Goal: Task Accomplishment & Management: Manage account settings

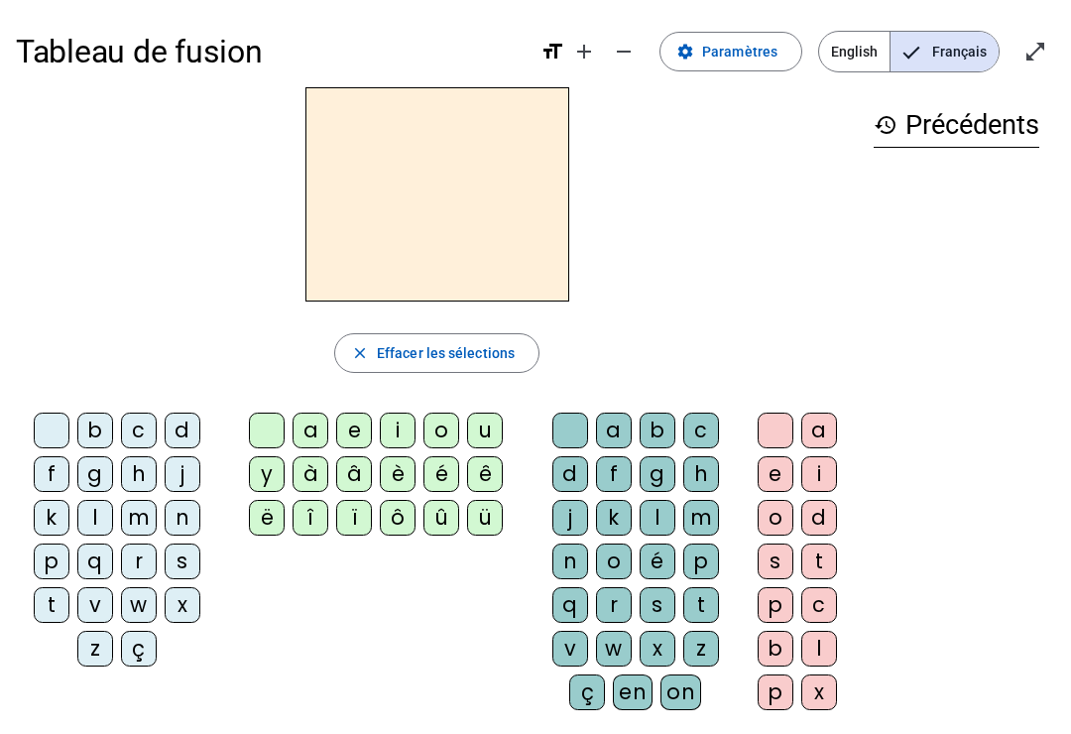
click at [757, 54] on span "Paramètres" at bounding box center [739, 52] width 75 height 24
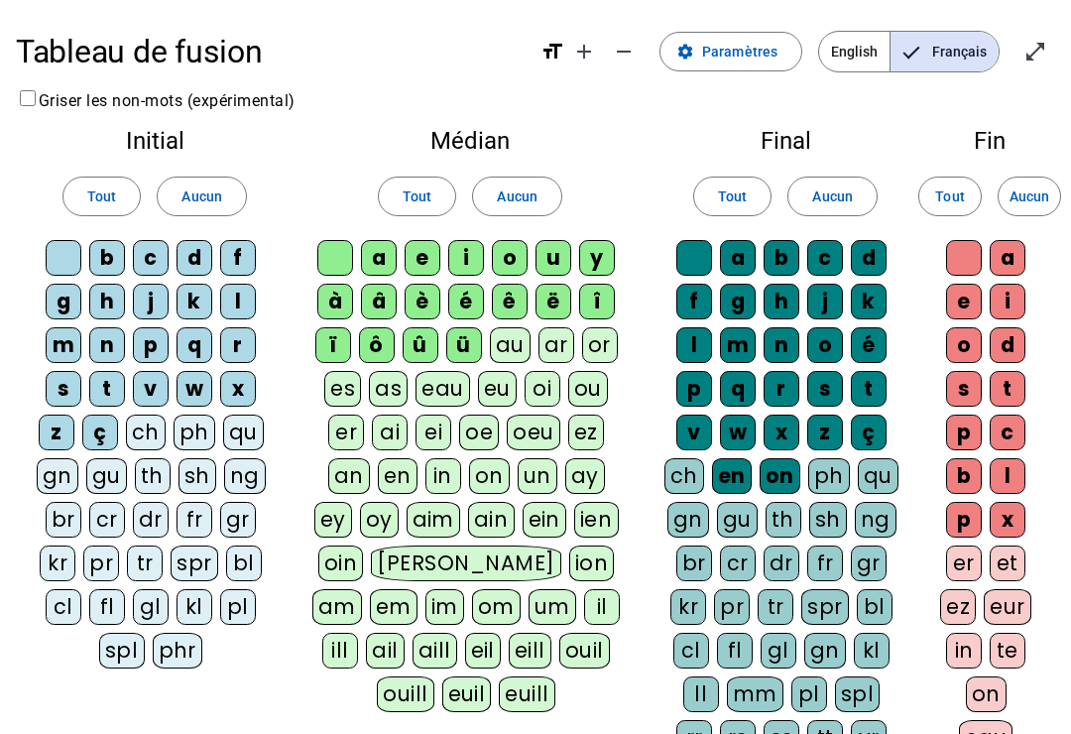
click at [113, 433] on div "ç" at bounding box center [100, 433] width 36 height 36
click at [451, 340] on div "ü" at bounding box center [464, 345] width 36 height 36
click at [408, 340] on div "û" at bounding box center [421, 345] width 36 height 36
click at [369, 342] on div "ô" at bounding box center [377, 345] width 36 height 36
click at [329, 335] on div "ï" at bounding box center [333, 345] width 36 height 36
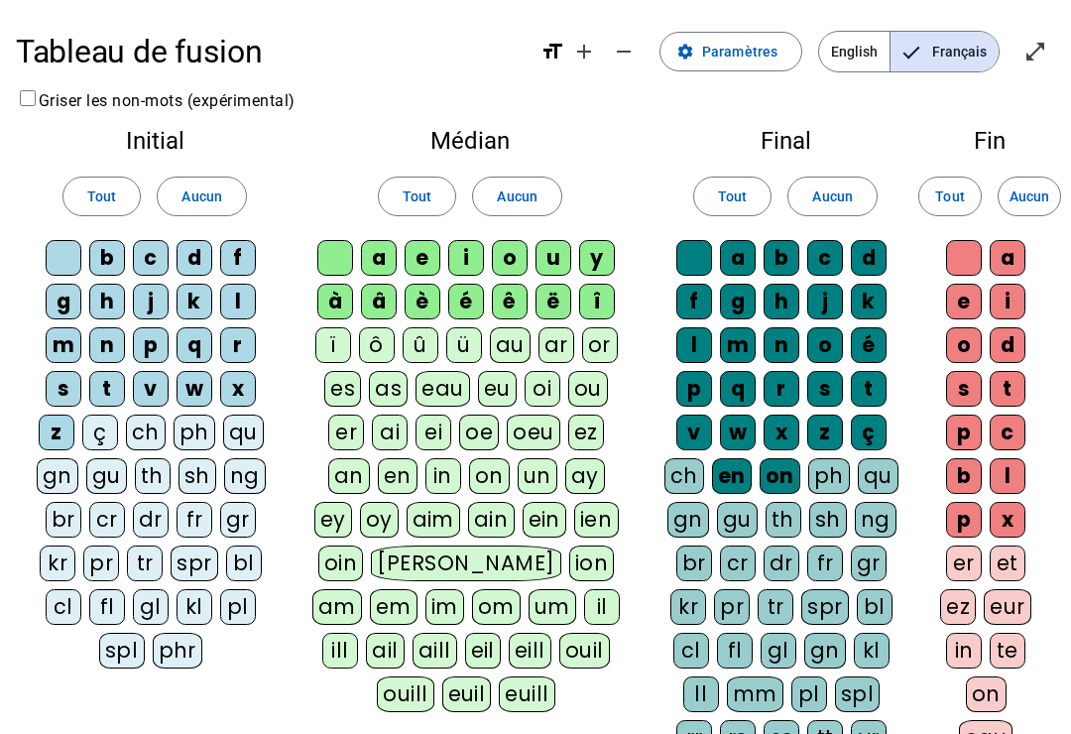
click at [331, 289] on div "à" at bounding box center [335, 302] width 36 height 36
click at [386, 302] on div "â" at bounding box center [379, 302] width 36 height 36
click at [605, 303] on div "î" at bounding box center [597, 302] width 36 height 36
click at [772, 488] on div "on" at bounding box center [780, 476] width 41 height 36
click at [748, 466] on div "en" at bounding box center [732, 476] width 40 height 36
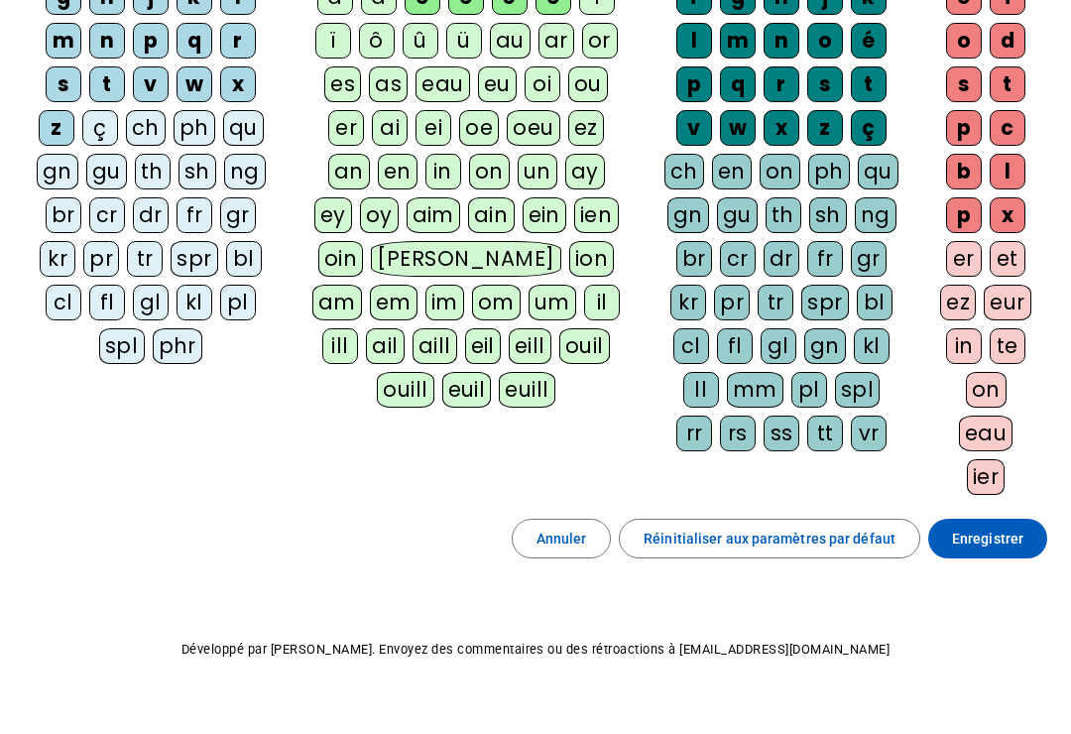
click at [1018, 536] on span "Enregistrer" at bounding box center [987, 539] width 71 height 24
